Goal: Task Accomplishment & Management: Manage account settings

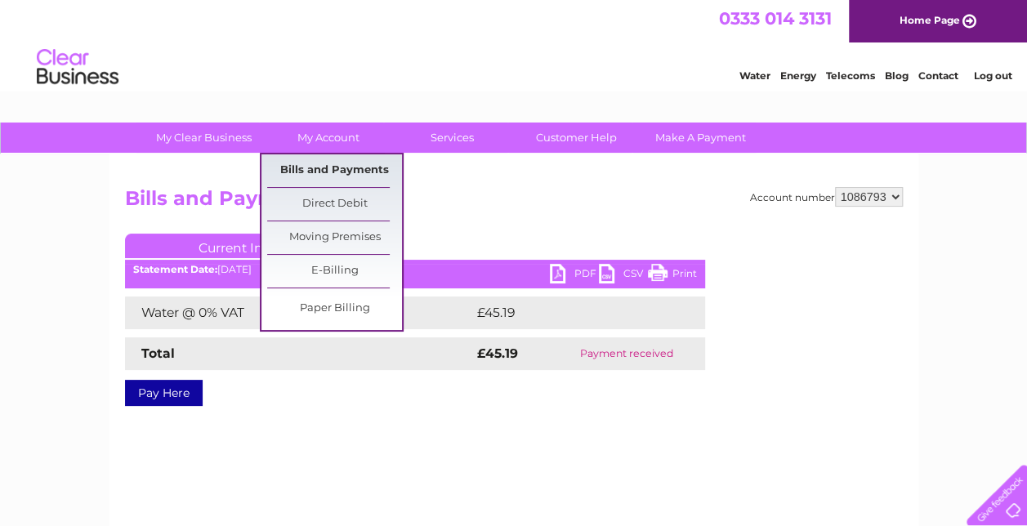
click at [332, 172] on link "Bills and Payments" at bounding box center [334, 170] width 135 height 33
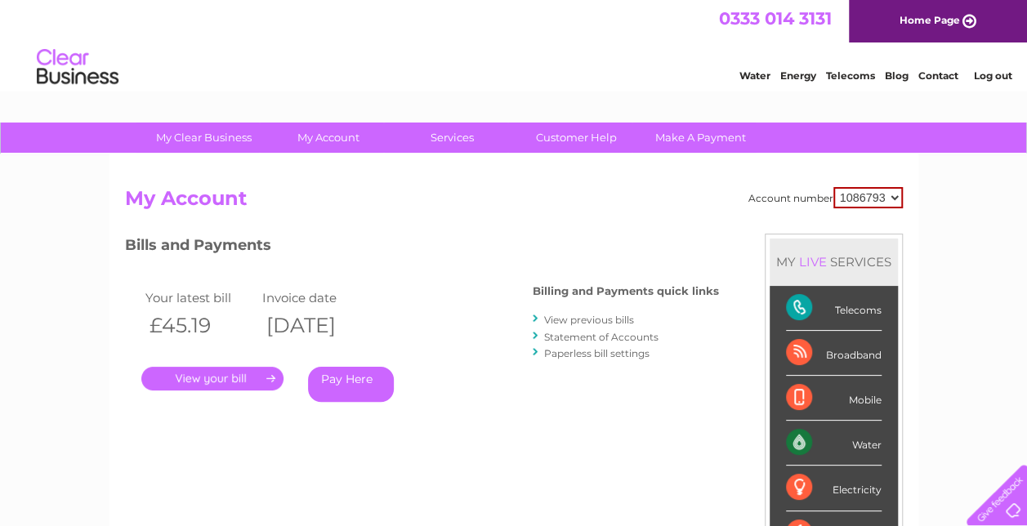
click at [580, 320] on link "View previous bills" at bounding box center [589, 320] width 90 height 12
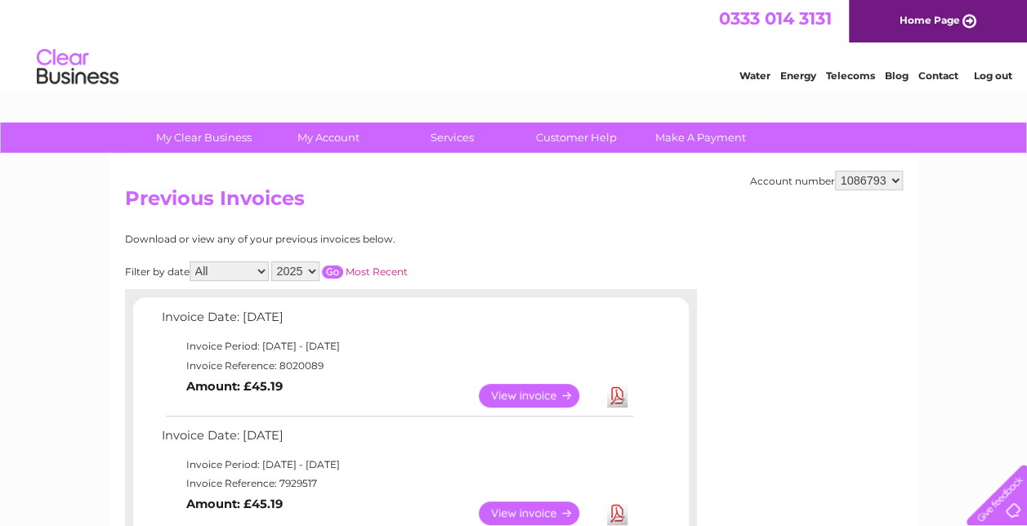
click at [531, 513] on link "View" at bounding box center [539, 514] width 120 height 24
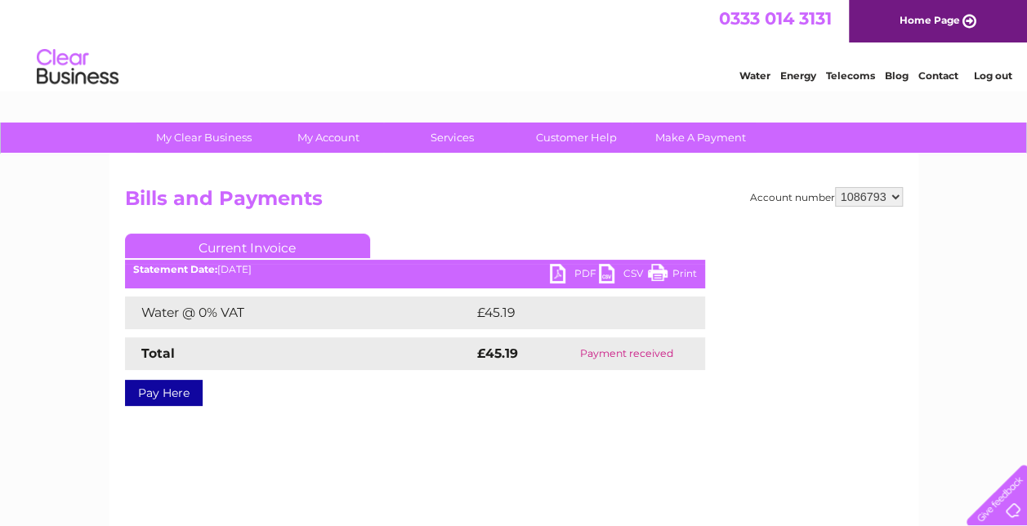
click at [559, 276] on link "PDF" at bounding box center [574, 276] width 49 height 24
